Goal: Check status

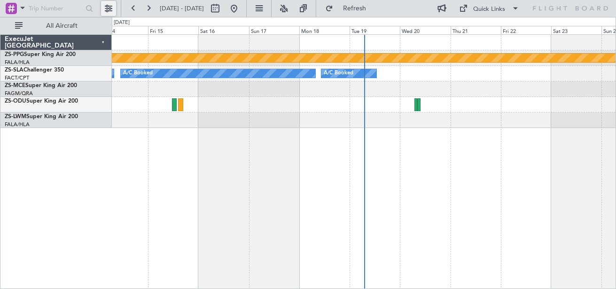
click at [110, 9] on button at bounding box center [108, 8] width 15 height 15
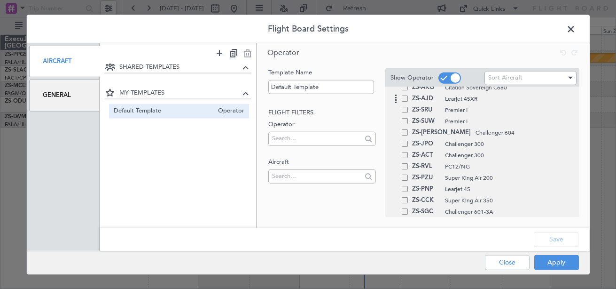
scroll to position [376, 0]
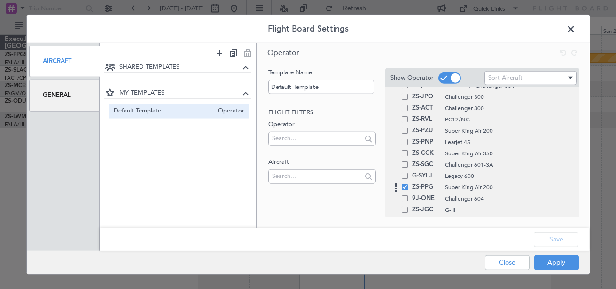
click at [407, 190] on div "ZS-PPG Super King Air 200" at bounding box center [483, 186] width 184 height 11
click at [407, 191] on div "ZS-PPG Super King Air 200" at bounding box center [483, 186] width 184 height 11
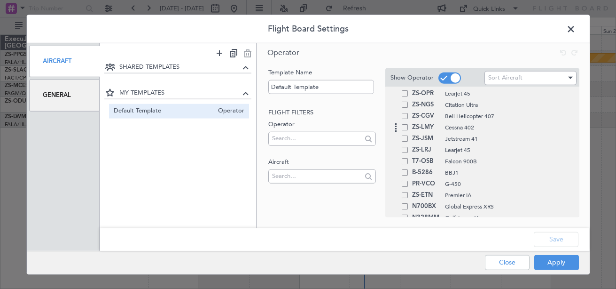
scroll to position [611, 0]
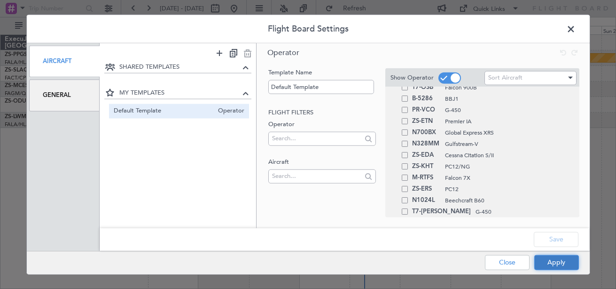
click at [555, 258] on button "Apply" at bounding box center [557, 261] width 45 height 15
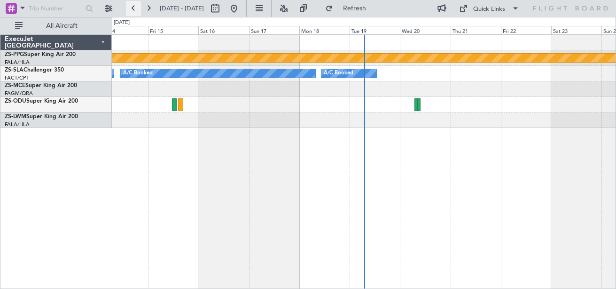
click at [135, 9] on button at bounding box center [133, 8] width 15 height 15
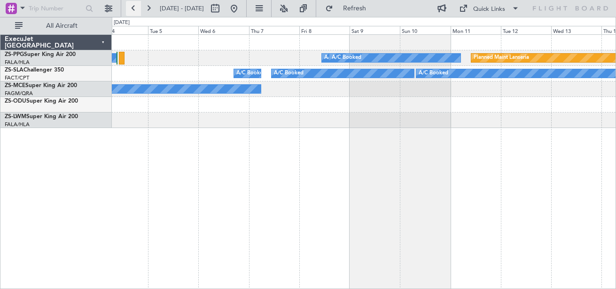
click at [134, 11] on button at bounding box center [133, 8] width 15 height 15
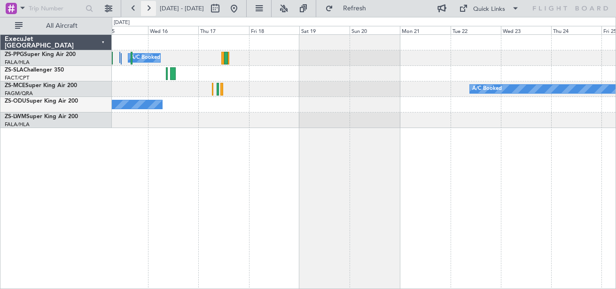
click at [149, 6] on button at bounding box center [148, 8] width 15 height 15
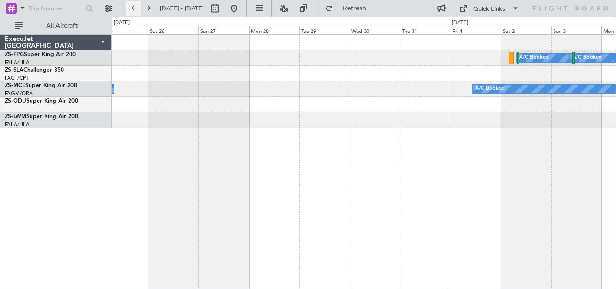
click at [133, 11] on button at bounding box center [133, 8] width 15 height 15
